Goal: Information Seeking & Learning: Check status

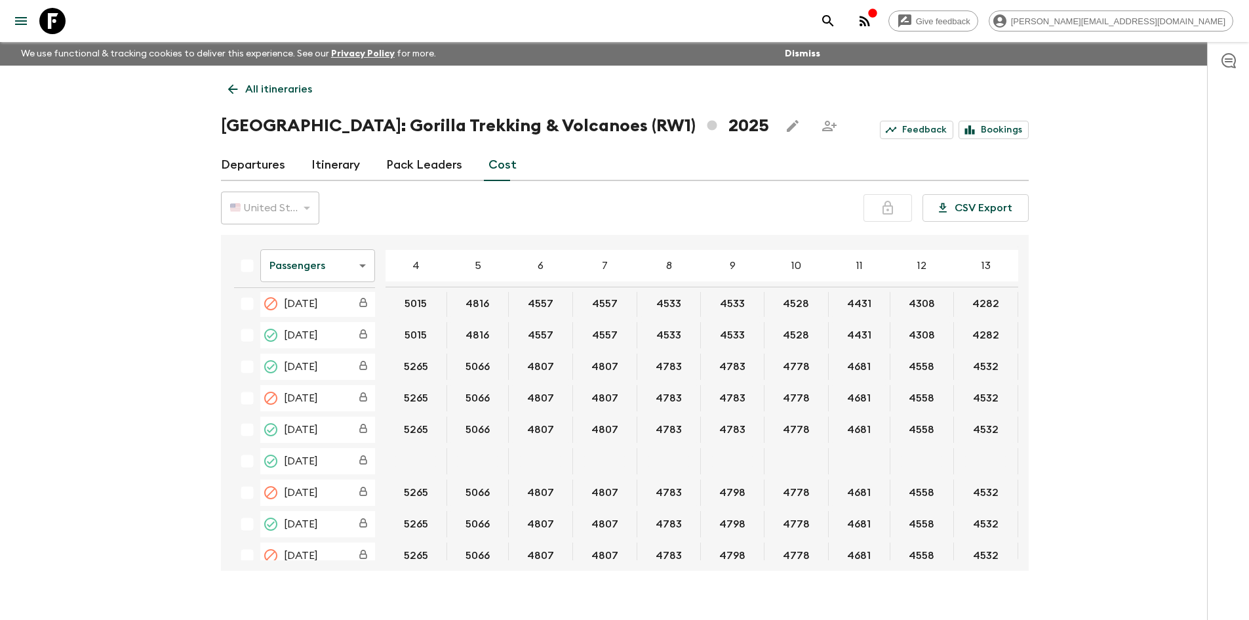
scroll to position [131, 0]
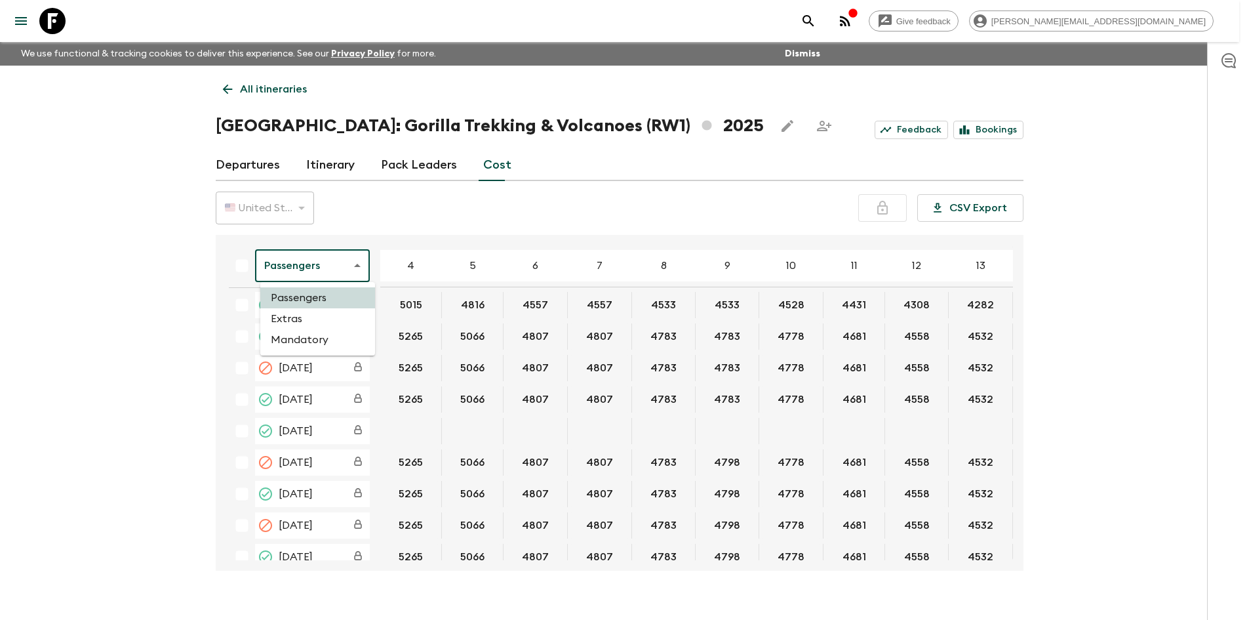
click at [296, 269] on body "Give feedback [PERSON_NAME][EMAIL_ADDRESS][DOMAIN_NAME] We use functional & tra…" at bounding box center [624, 321] width 1249 height 643
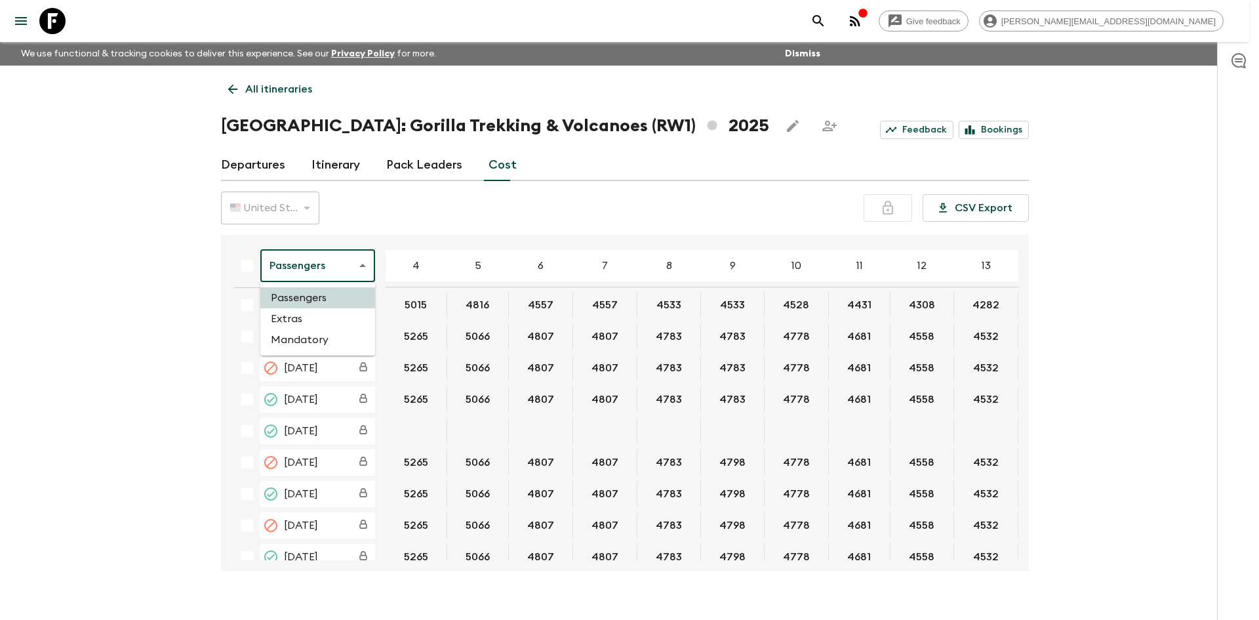
click at [309, 323] on li "Extras" at bounding box center [317, 318] width 115 height 21
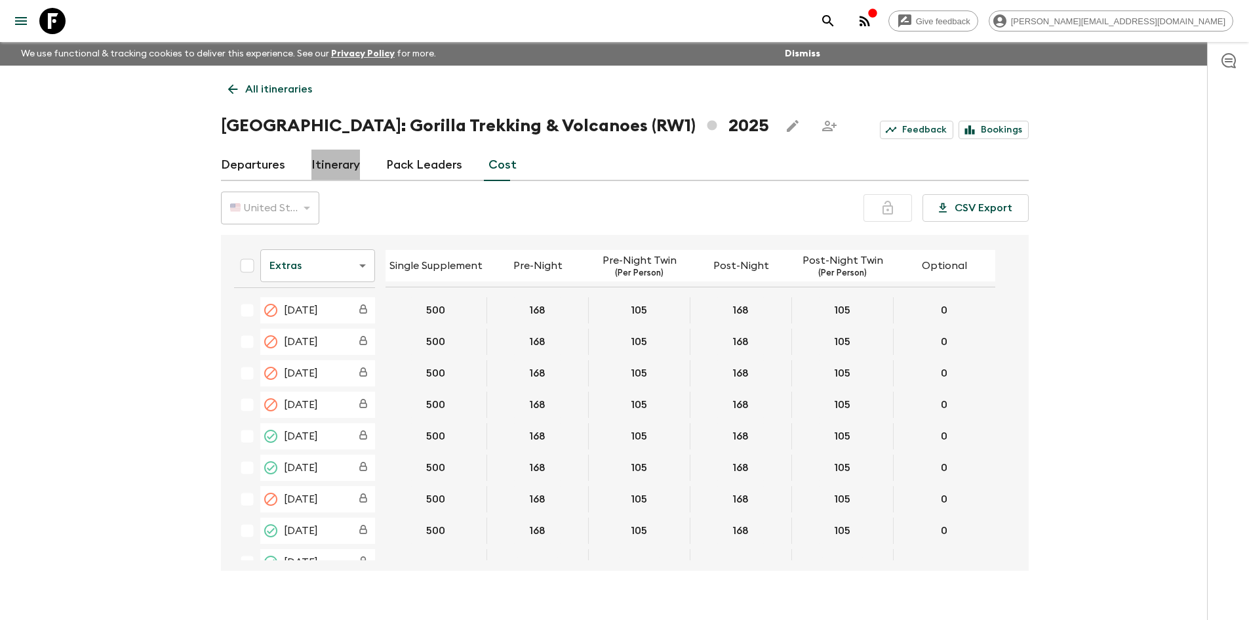
click at [319, 164] on link "Itinerary" at bounding box center [335, 164] width 49 height 31
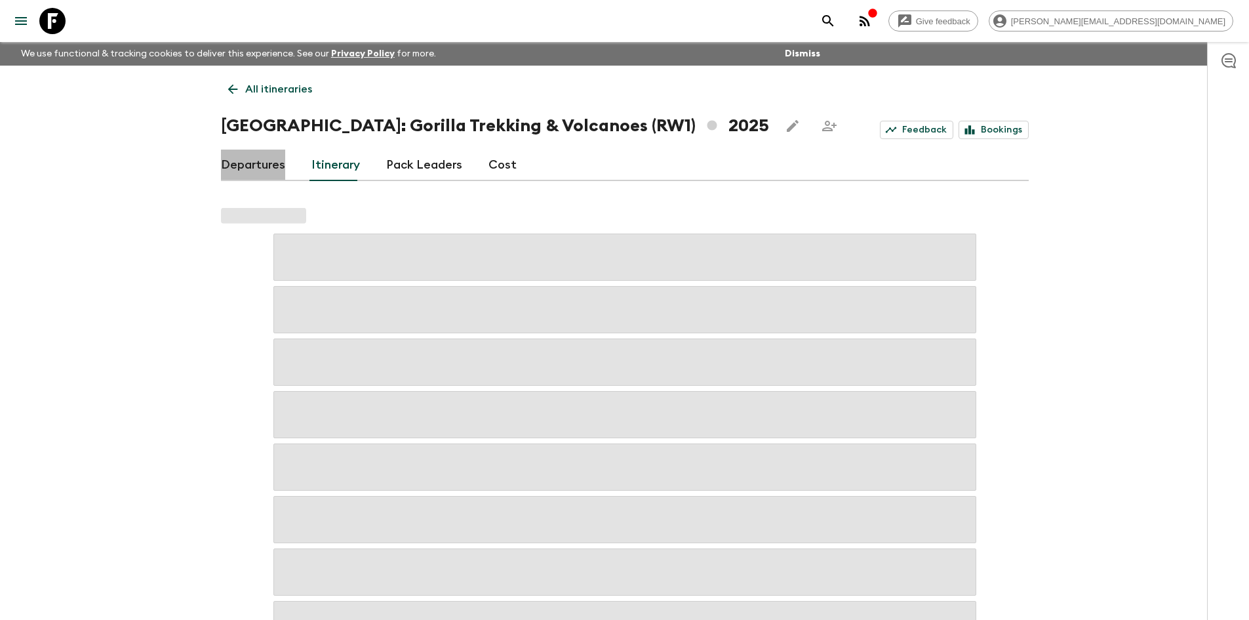
click at [272, 165] on link "Departures" at bounding box center [253, 164] width 64 height 31
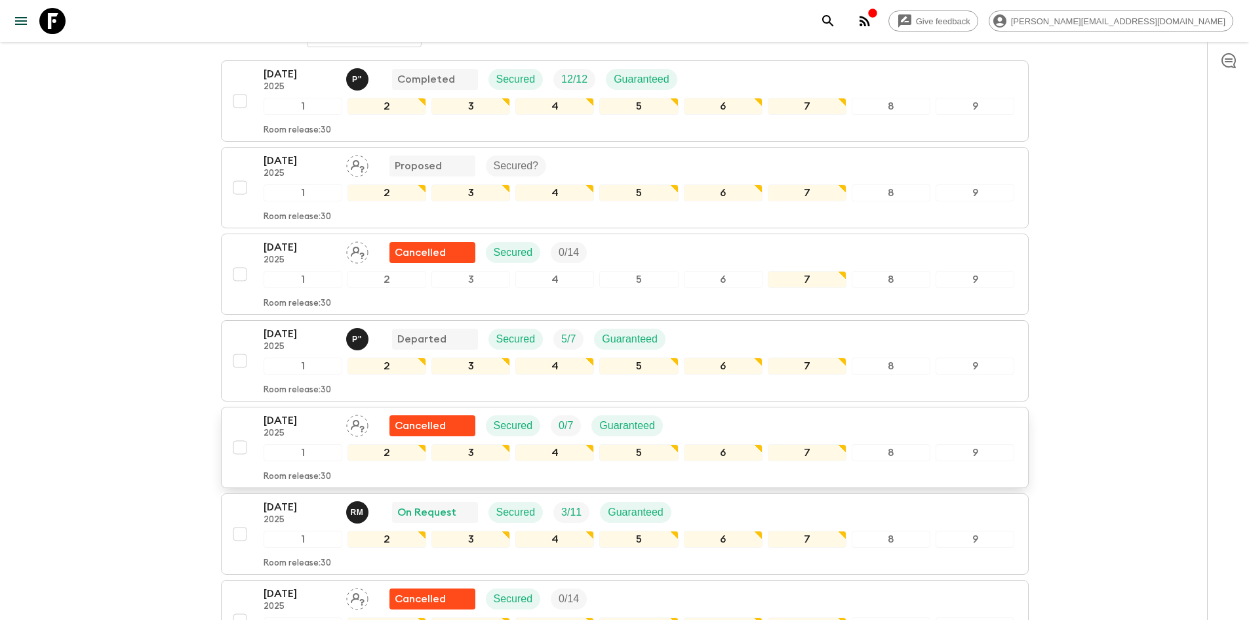
scroll to position [459, 0]
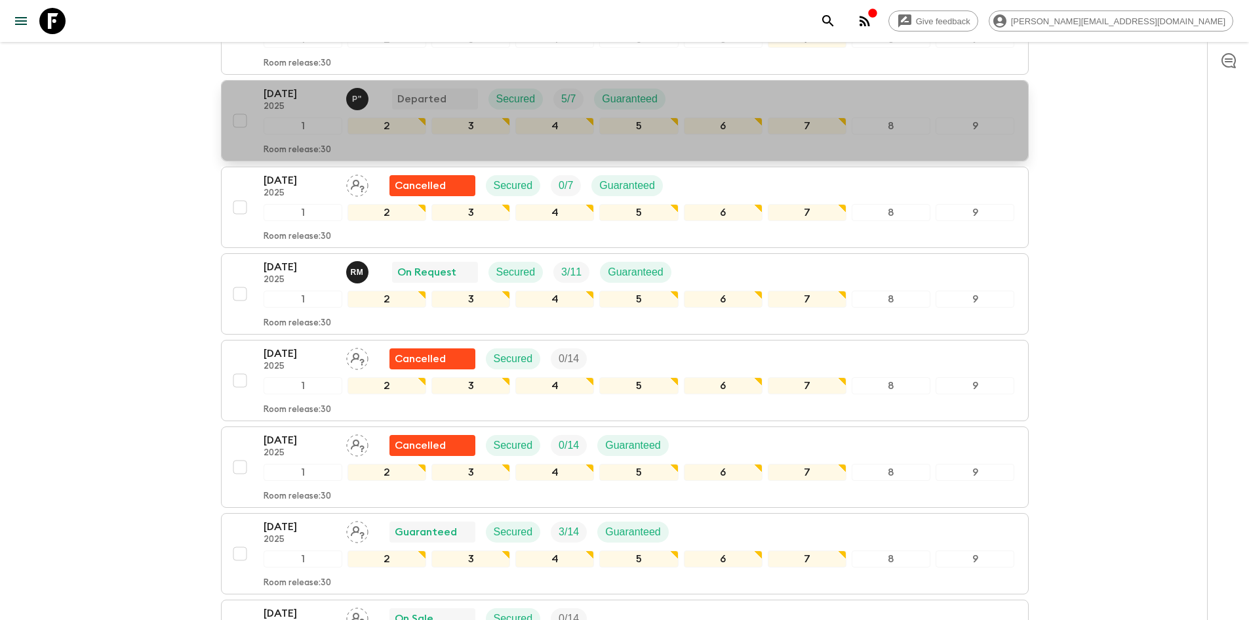
click at [310, 102] on p "2025" at bounding box center [300, 107] width 72 height 10
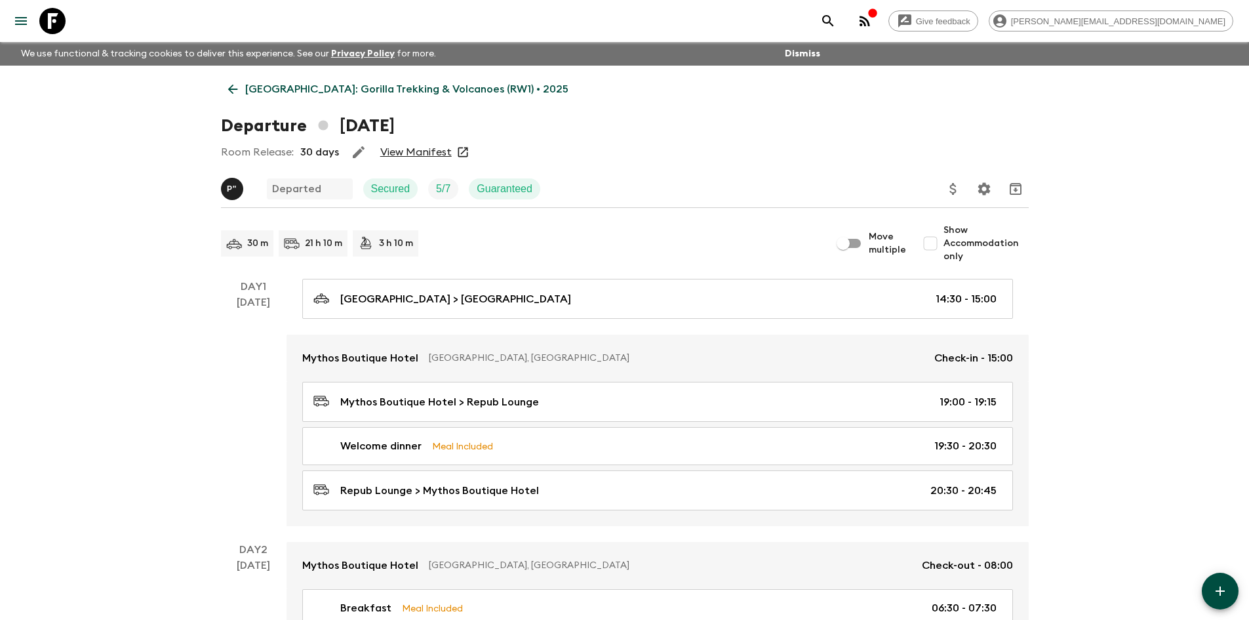
click at [467, 154] on div "Room Release: 30 days View Manifest" at bounding box center [625, 152] width 808 height 26
click at [458, 153] on icon at bounding box center [462, 152] width 13 height 13
click at [422, 149] on link "View Manifest" at bounding box center [415, 152] width 71 height 13
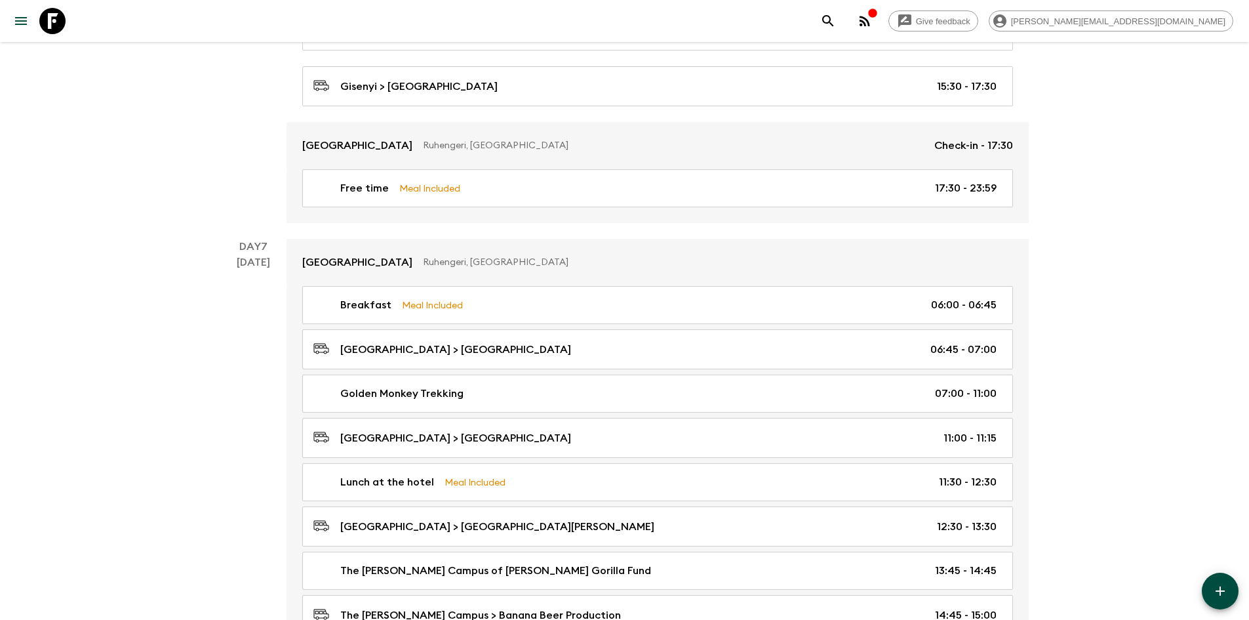
scroll to position [2754, 0]
